Goal: Find specific page/section: Find specific page/section

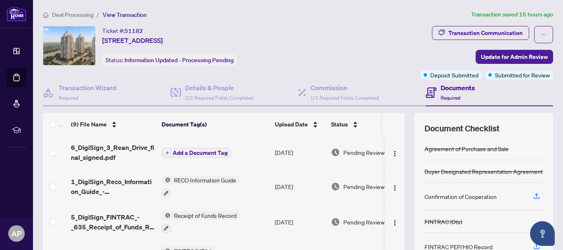
click at [53, 14] on span "Deal Processing" at bounding box center [73, 14] width 42 height 7
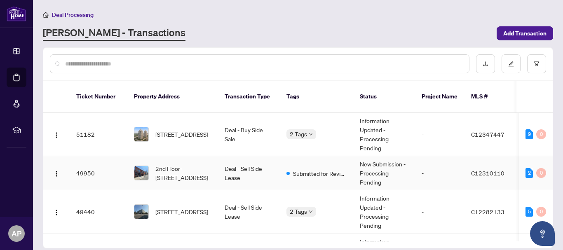
scroll to position [41, 0]
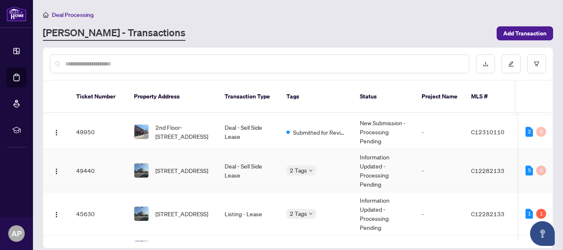
click at [174, 170] on td "[STREET_ADDRESS]" at bounding box center [172, 170] width 91 height 43
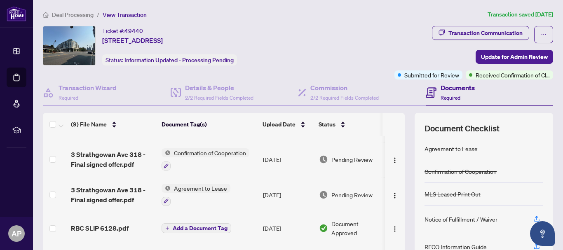
scroll to position [168, 0]
click at [56, 16] on span "Deal Processing" at bounding box center [73, 14] width 42 height 7
